Goal: Task Accomplishment & Management: Manage account settings

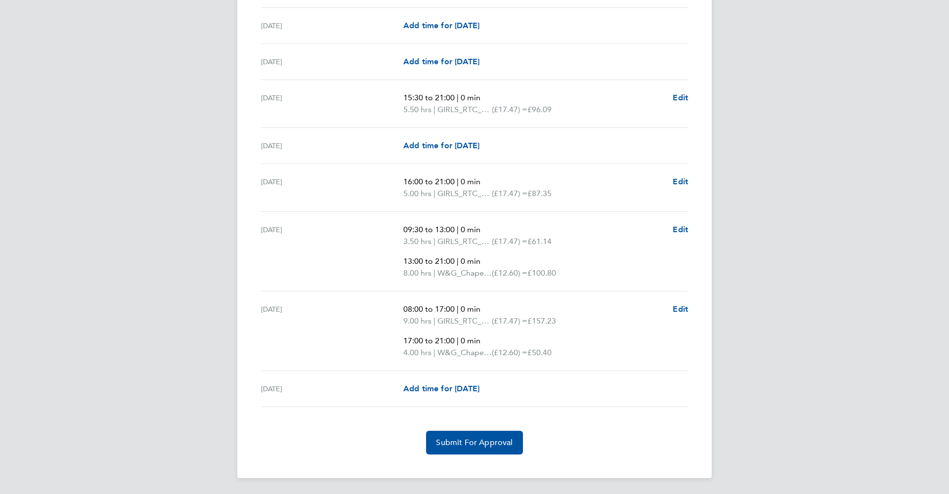
scroll to position [1190, 0]
click at [679, 227] on span "Edit" at bounding box center [679, 229] width 15 height 9
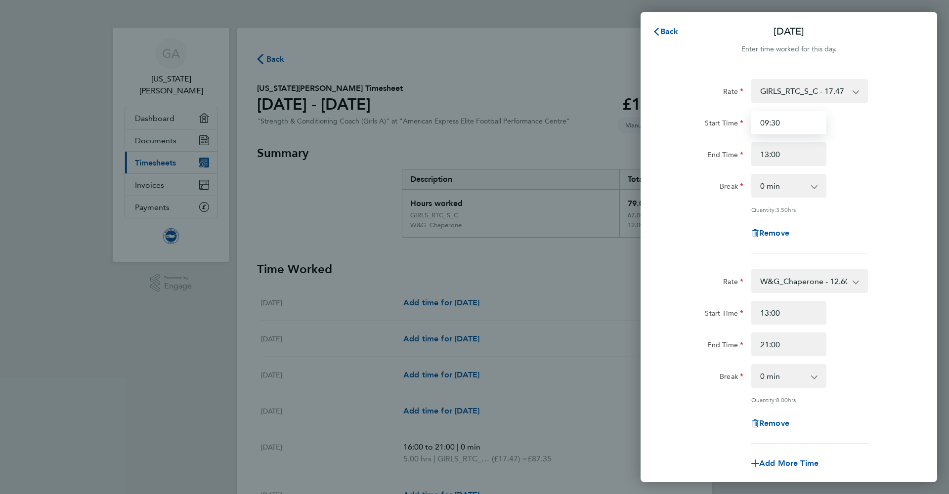
click at [711, 126] on input "09:30" at bounding box center [788, 123] width 75 height 24
type input "09:00"
click at [711, 140] on div "Start Time 09:00 End Time 13:00" at bounding box center [788, 138] width 249 height 55
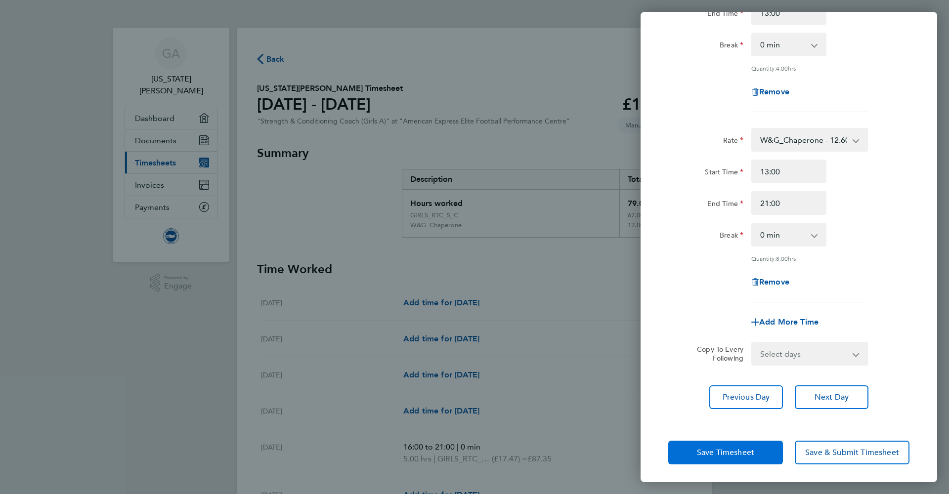
click at [711, 405] on span "Save Timesheet" at bounding box center [725, 453] width 57 height 10
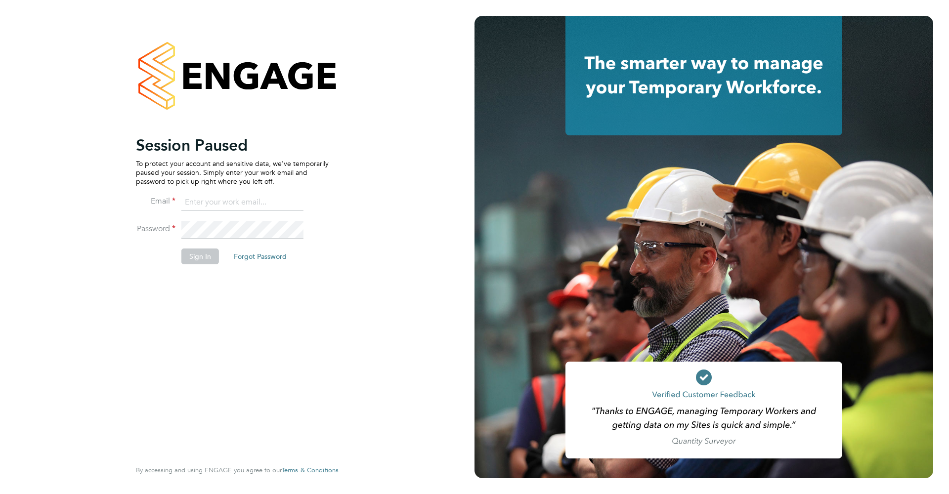
type input "[EMAIL_ADDRESS][DOMAIN_NAME]"
click at [204, 255] on button "Sign In" at bounding box center [200, 256] width 38 height 16
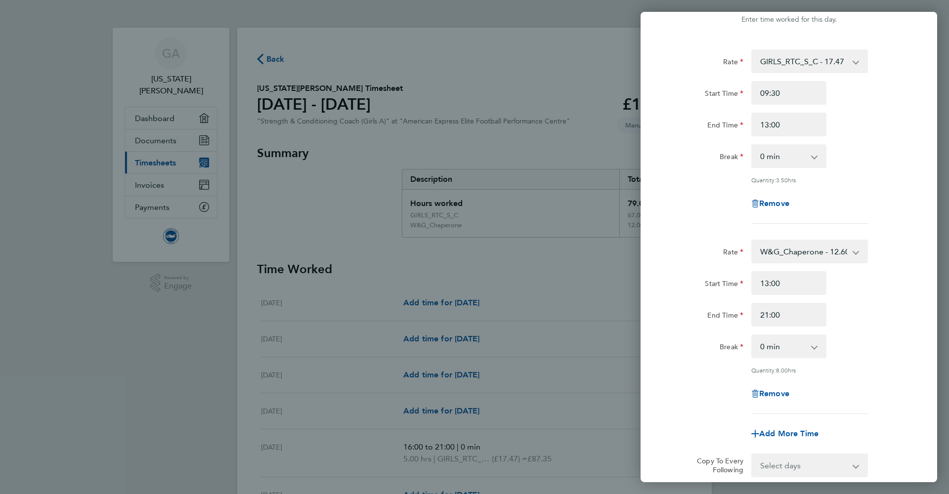
scroll to position [40, 0]
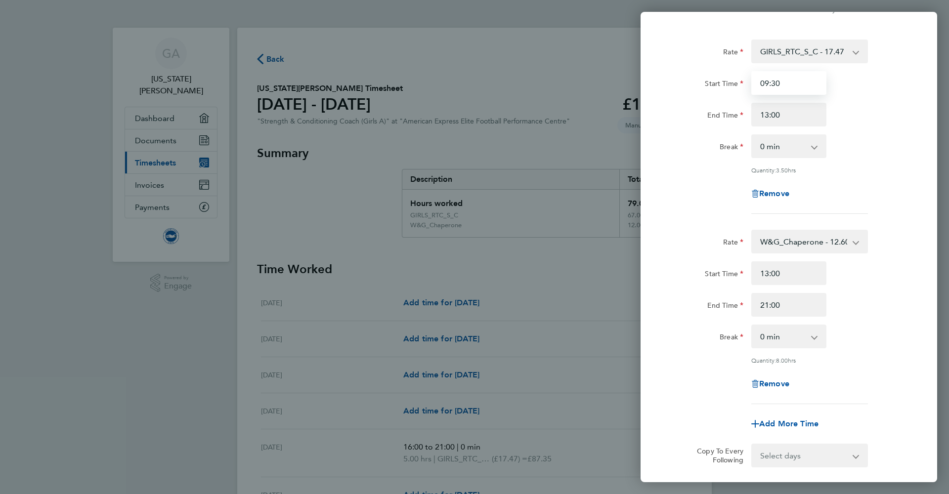
click at [792, 88] on input "09:30" at bounding box center [788, 83] width 75 height 24
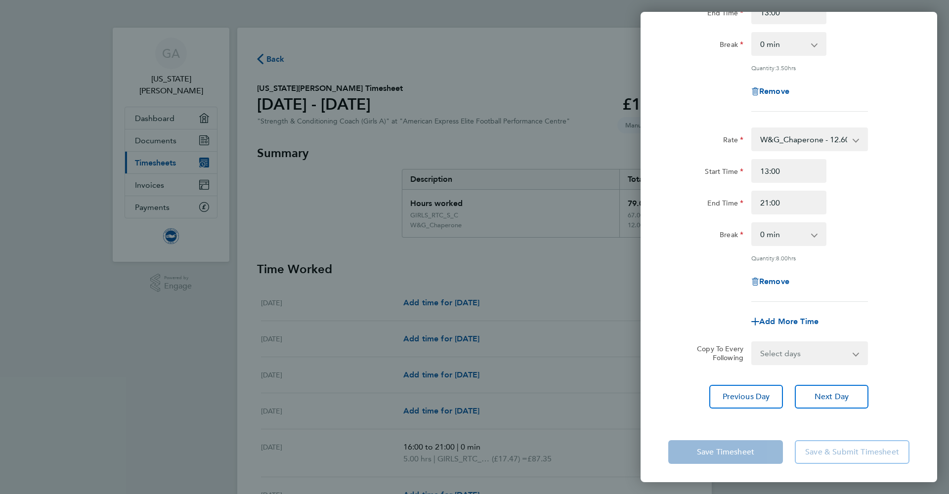
scroll to position [141, 0]
type input "09:00"
click at [683, 395] on div "Previous Day Next Day" at bounding box center [788, 397] width 241 height 24
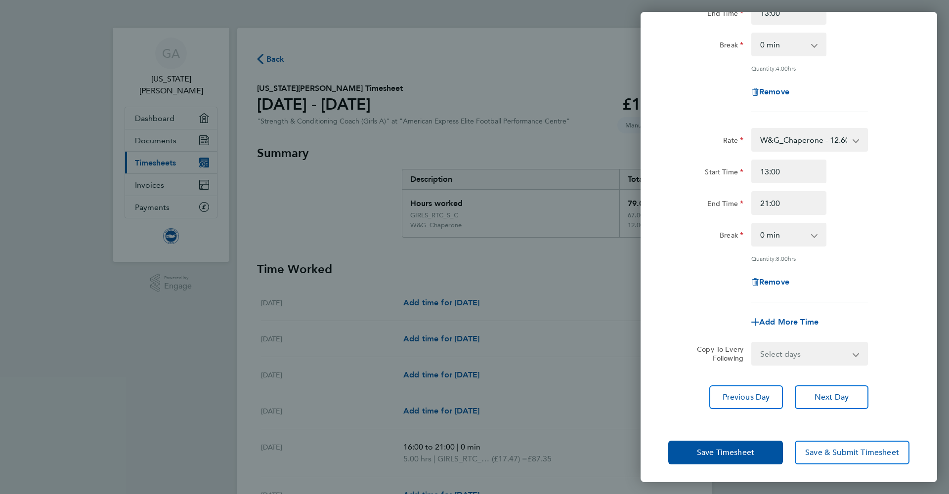
click at [727, 451] on span "Save Timesheet" at bounding box center [725, 453] width 57 height 10
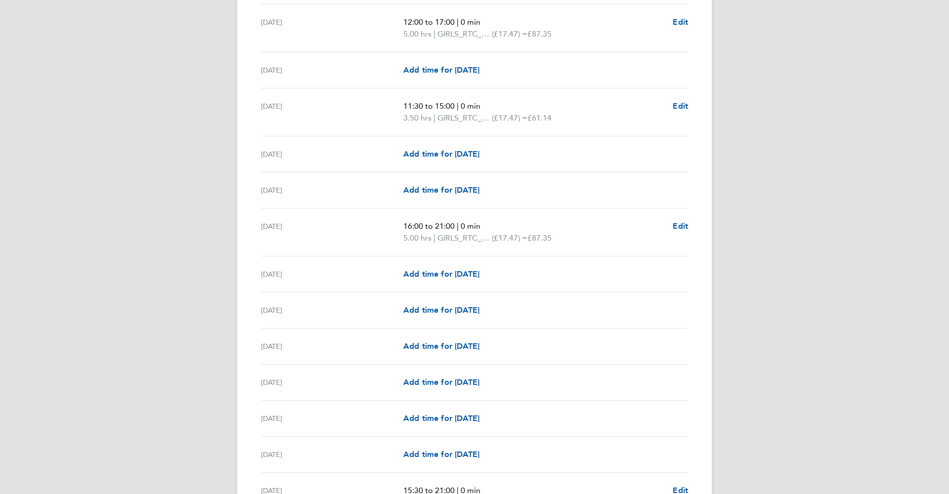
scroll to position [716, 0]
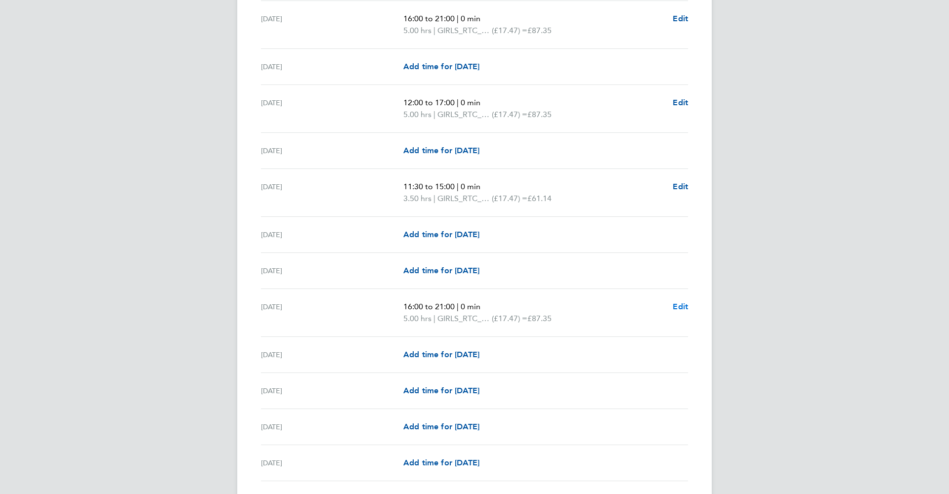
click at [685, 311] on span "Edit" at bounding box center [679, 306] width 15 height 9
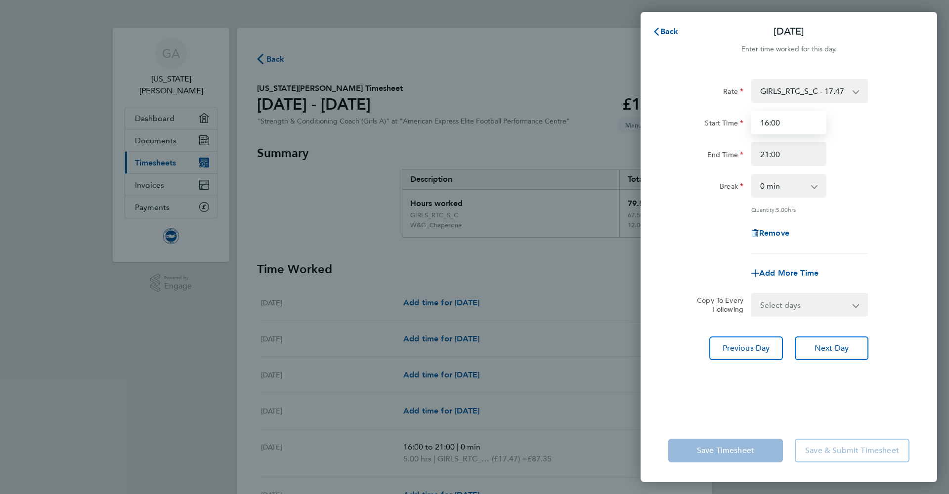
click at [792, 128] on input "16:00" at bounding box center [788, 123] width 75 height 24
click at [676, 71] on div "Rate GIRLS_RTC_S_C - 17.47 ON_CALL - 50.00 W&G_Chaperone - 12.60 Start Time 16:…" at bounding box center [788, 243] width 296 height 352
click at [675, 37] on button "Back" at bounding box center [665, 32] width 46 height 20
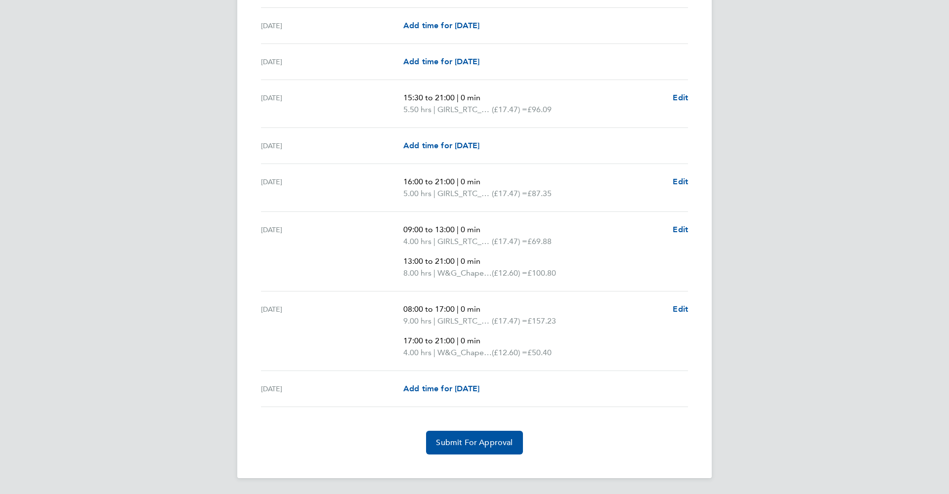
scroll to position [1190, 0]
click at [486, 451] on button "Submit For Approval" at bounding box center [474, 443] width 96 height 24
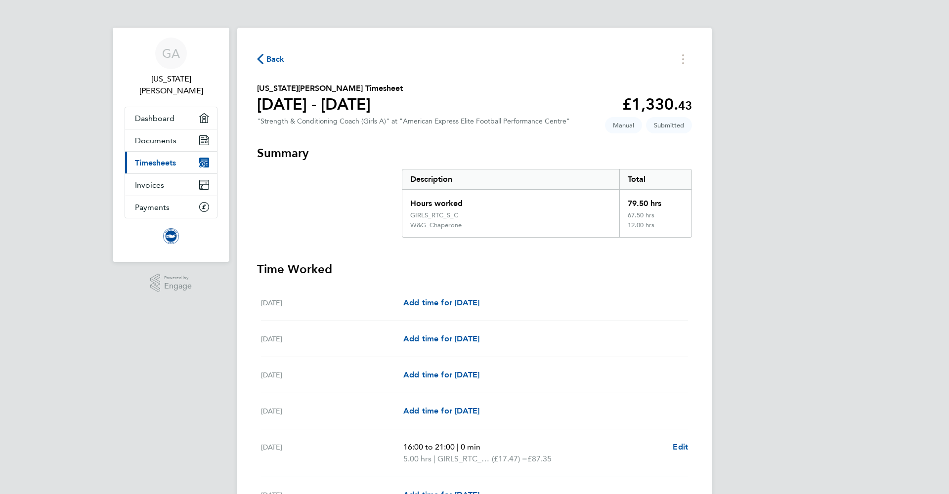
scroll to position [0, 0]
click at [161, 158] on span "Timesheets" at bounding box center [155, 162] width 41 height 9
